Goal: Task Accomplishment & Management: Use online tool/utility

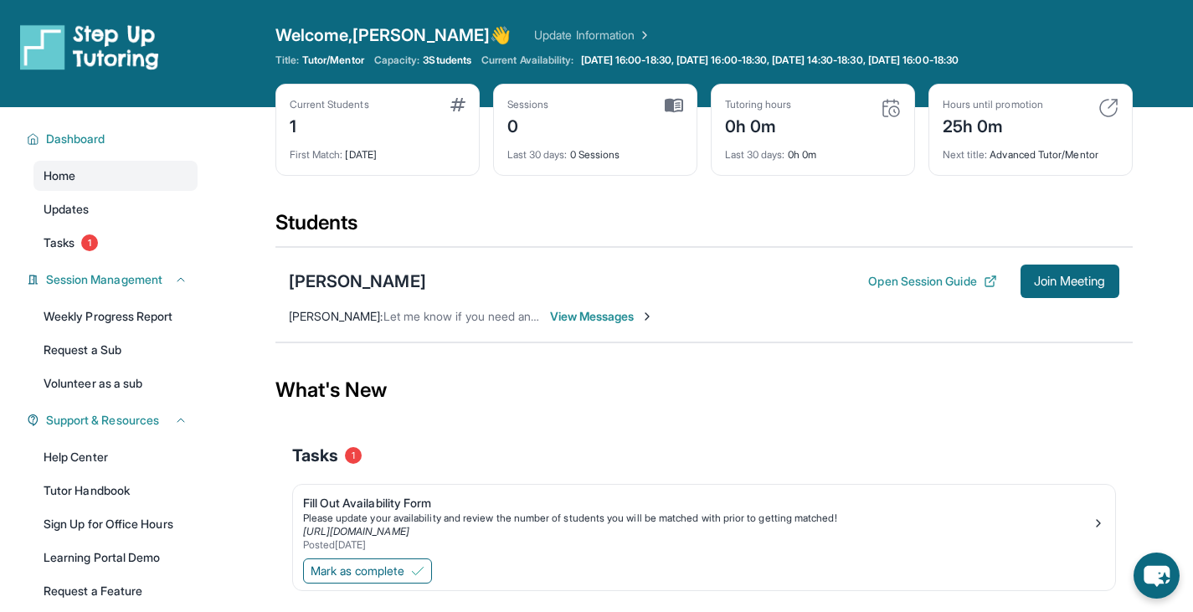
click at [643, 316] on span "View Messages" at bounding box center [602, 316] width 105 height 17
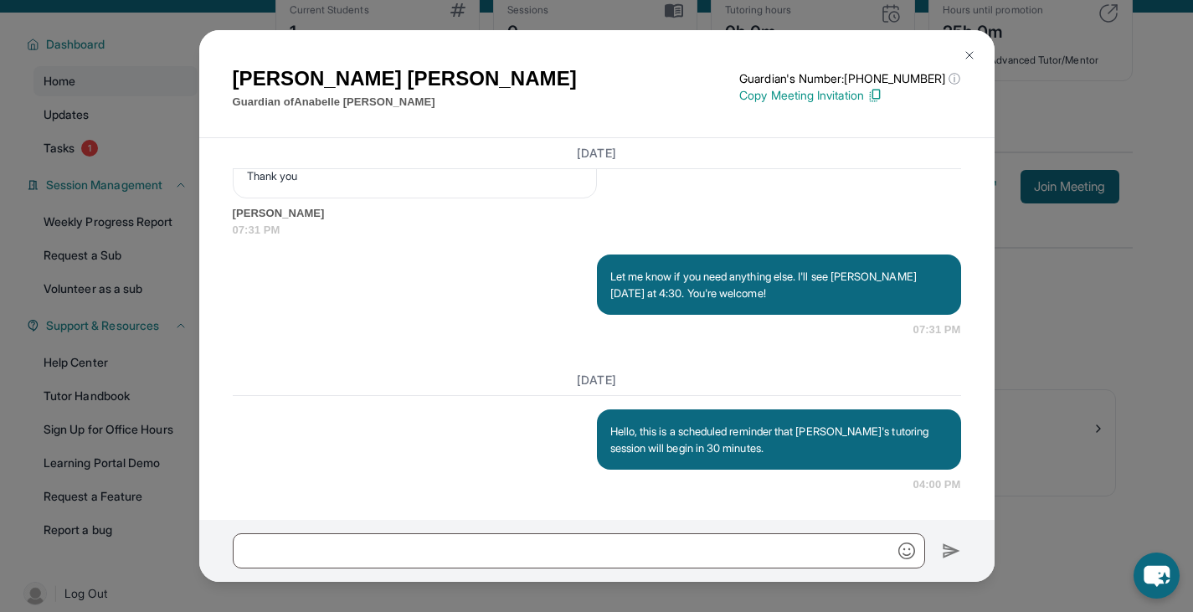
scroll to position [111, 0]
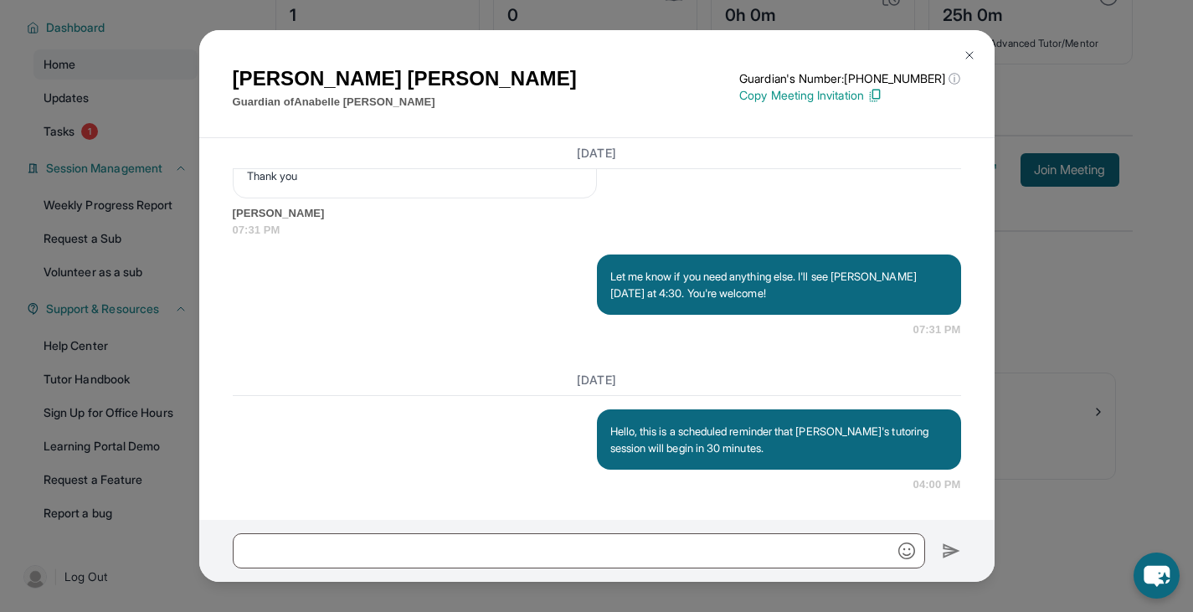
click at [975, 54] on img at bounding box center [969, 55] width 13 height 13
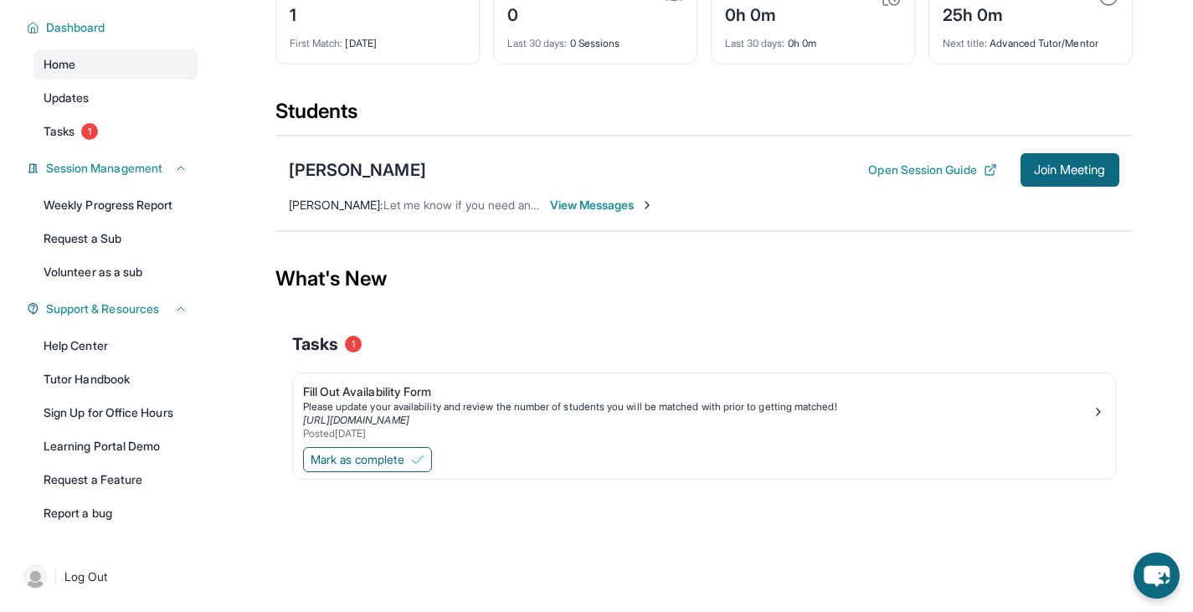
click at [639, 543] on html "Open sidebar Welcome, Ryan 👋 Update Information Title: Tutor/Mentor Capacity: 3…" at bounding box center [596, 216] width 1193 height 655
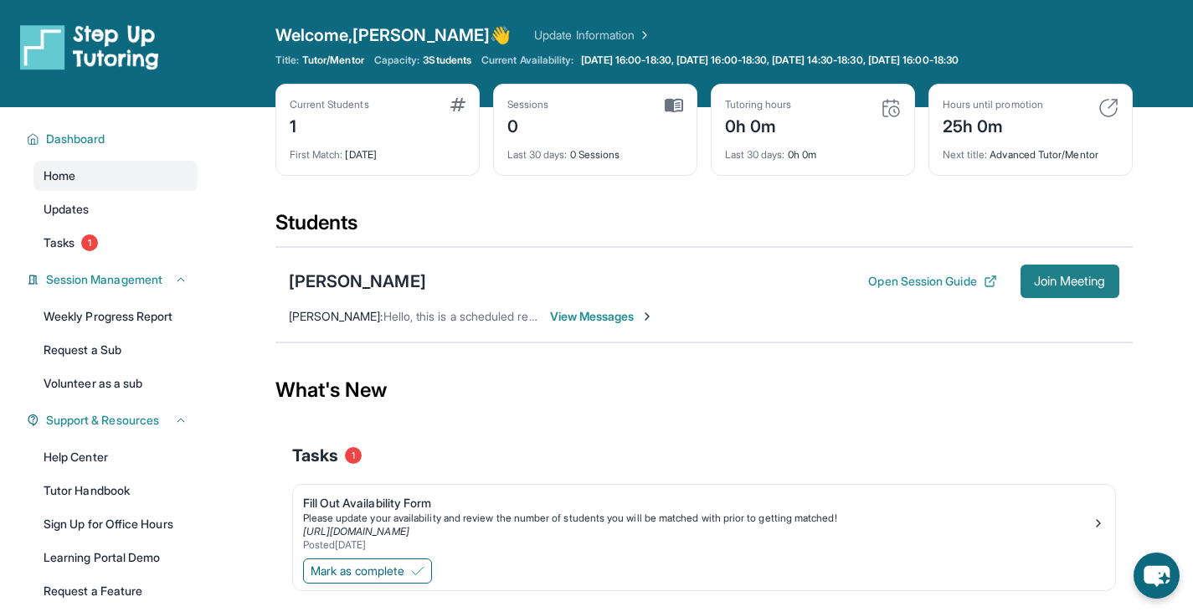
click at [1075, 286] on span "Join Meeting" at bounding box center [1070, 281] width 72 height 10
click at [617, 321] on span "View Messages" at bounding box center [602, 316] width 105 height 17
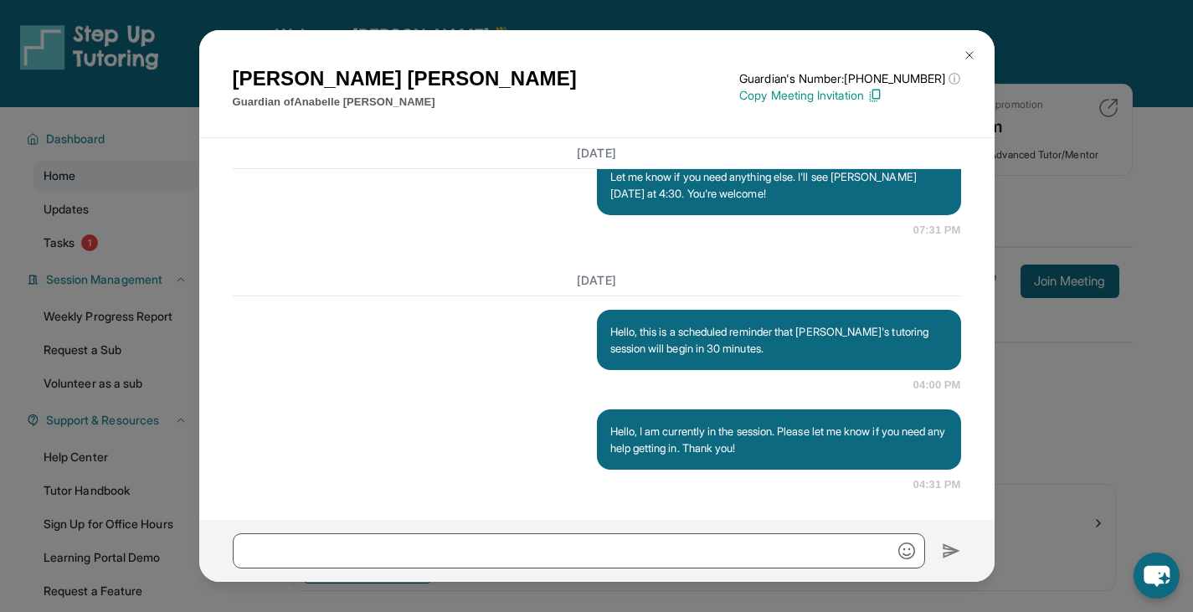
scroll to position [2466, 0]
click at [867, 96] on p "Copy Meeting Invitation" at bounding box center [849, 95] width 221 height 17
click at [970, 58] on img at bounding box center [969, 55] width 13 height 13
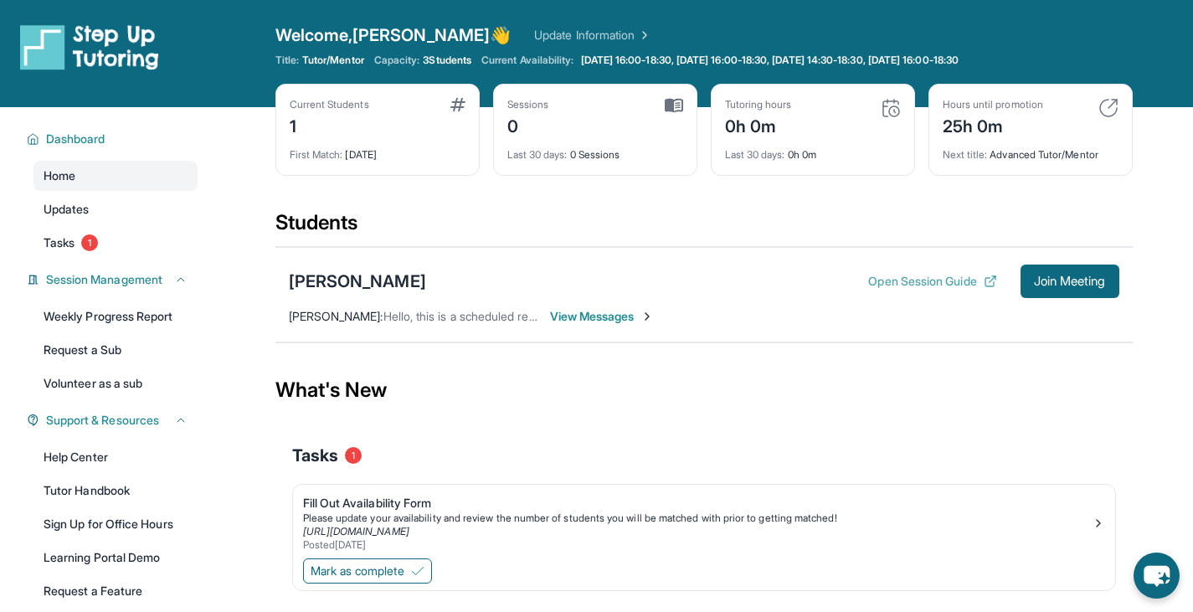
click at [905, 283] on button "Open Session Guide" at bounding box center [932, 281] width 128 height 17
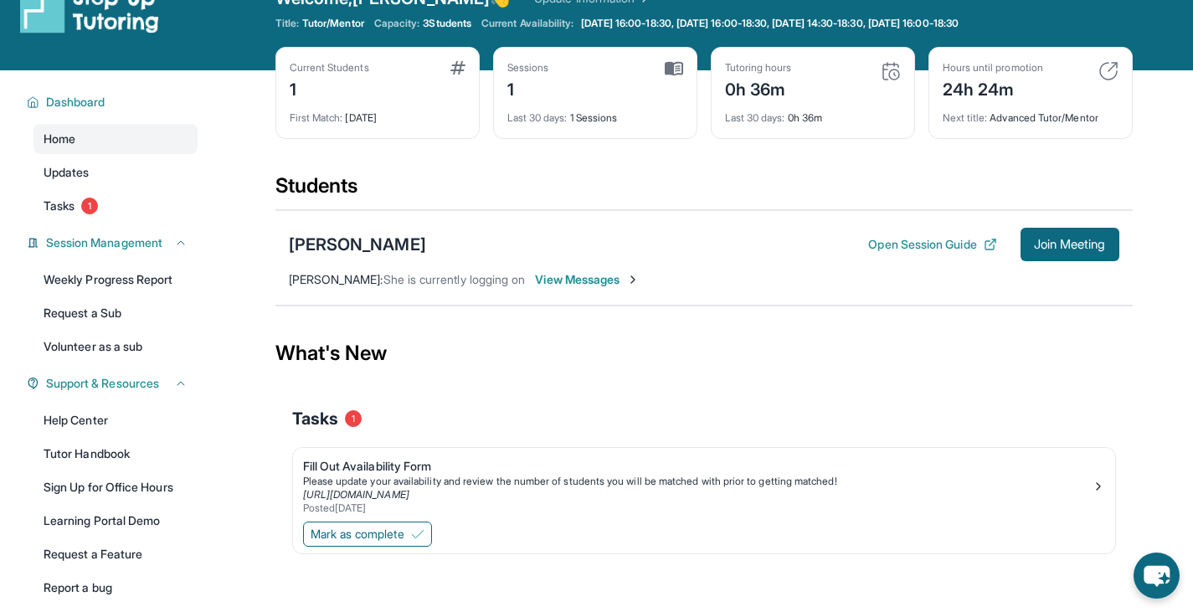
scroll to position [42, 0]
